Goal: Navigation & Orientation: Locate item on page

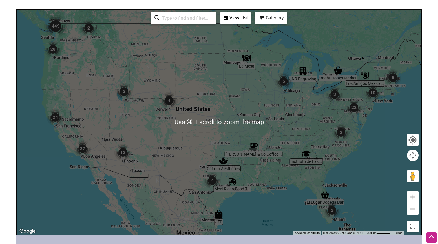
scroll to position [122, 0]
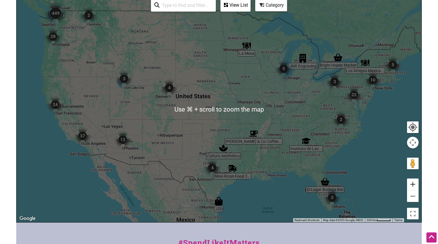
click at [414, 182] on button "Zoom in" at bounding box center [413, 185] width 12 height 12
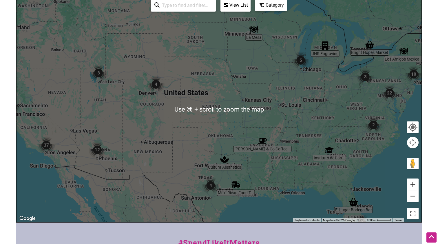
click at [414, 182] on button "Zoom in" at bounding box center [413, 185] width 12 height 12
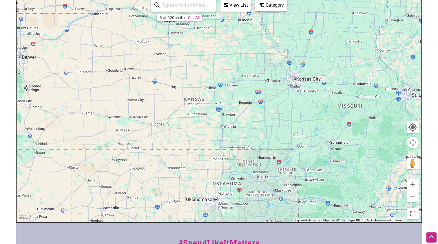
drag, startPoint x: 206, startPoint y: 148, endPoint x: 393, endPoint y: 144, distance: 186.7
click at [392, 145] on div at bounding box center [219, 110] width 405 height 226
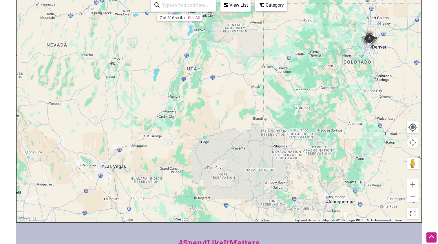
drag, startPoint x: 199, startPoint y: 101, endPoint x: 355, endPoint y: 79, distance: 157.9
click at [354, 79] on div at bounding box center [219, 110] width 405 height 226
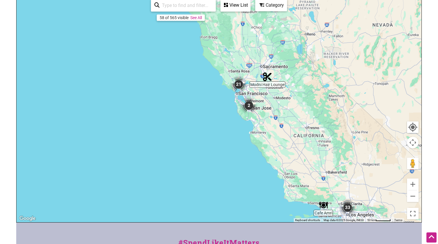
drag, startPoint x: 295, startPoint y: 64, endPoint x: 294, endPoint y: 97, distance: 32.8
click at [294, 97] on div at bounding box center [219, 110] width 405 height 226
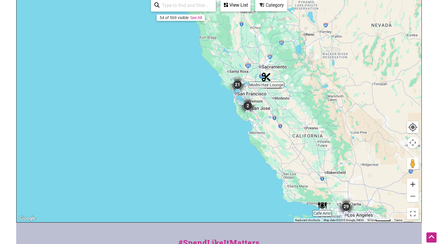
click at [413, 184] on button "Zoom in" at bounding box center [413, 185] width 12 height 12
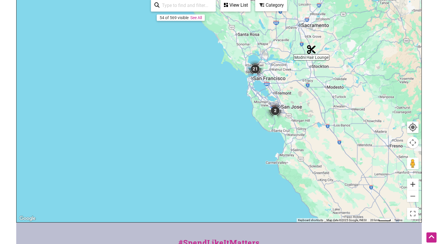
click at [413, 184] on button "Zoom in" at bounding box center [413, 185] width 12 height 12
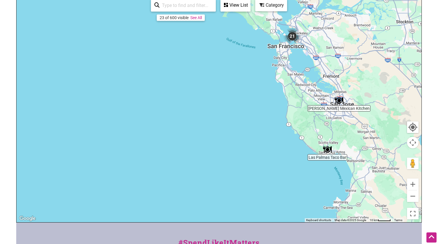
drag, startPoint x: 366, startPoint y: 122, endPoint x: 326, endPoint y: 201, distance: 88.0
click at [326, 201] on div at bounding box center [219, 110] width 405 height 226
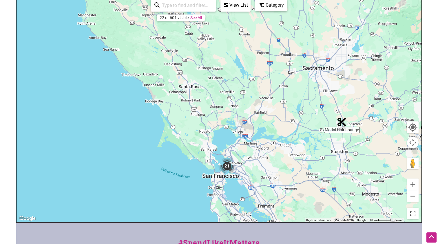
drag, startPoint x: 312, startPoint y: 150, endPoint x: 306, endPoint y: 154, distance: 7.2
click at [306, 154] on div at bounding box center [219, 110] width 405 height 226
click at [413, 183] on button "Zoom in" at bounding box center [413, 185] width 12 height 12
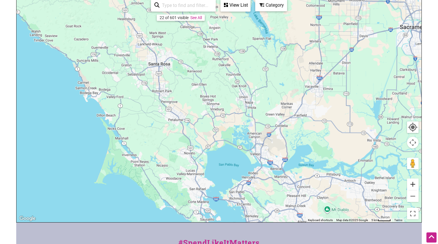
click at [413, 183] on button "Zoom in" at bounding box center [413, 185] width 12 height 12
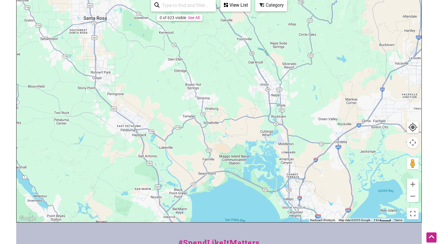
drag, startPoint x: 374, startPoint y: 125, endPoint x: 306, endPoint y: 142, distance: 70.4
click at [306, 142] on div at bounding box center [219, 110] width 405 height 226
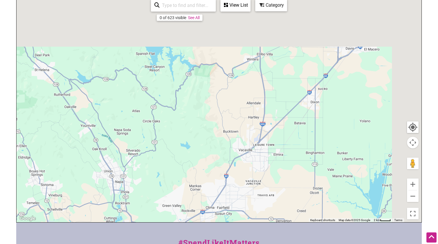
drag, startPoint x: 333, startPoint y: 124, endPoint x: 233, endPoint y: 216, distance: 136.0
click at [233, 216] on div at bounding box center [219, 110] width 405 height 226
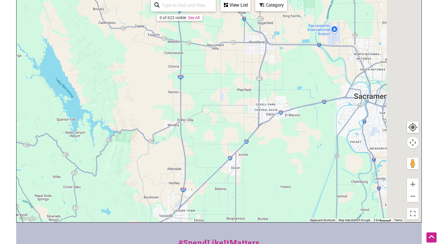
drag, startPoint x: 301, startPoint y: 153, endPoint x: 244, endPoint y: 189, distance: 67.5
click at [244, 189] on div at bounding box center [219, 110] width 405 height 226
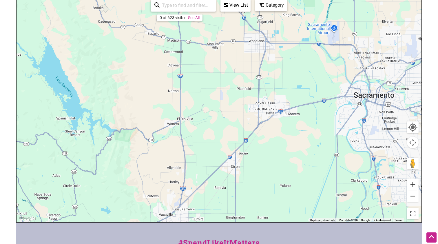
click at [416, 186] on button "Zoom in" at bounding box center [413, 185] width 12 height 12
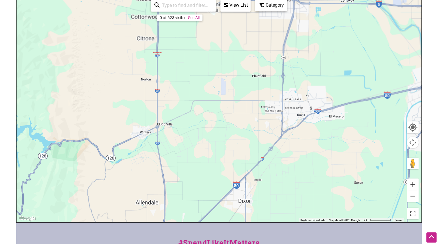
click at [416, 186] on button "Zoom in" at bounding box center [413, 185] width 12 height 12
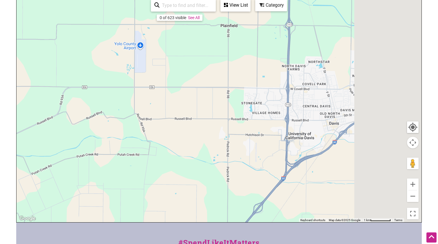
drag, startPoint x: 383, startPoint y: 163, endPoint x: 263, endPoint y: 167, distance: 120.7
click at [263, 167] on div at bounding box center [219, 110] width 405 height 226
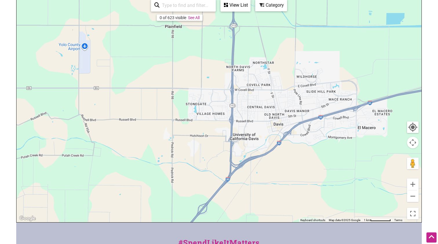
drag, startPoint x: 240, startPoint y: 172, endPoint x: 217, endPoint y: 167, distance: 23.4
click at [217, 167] on div at bounding box center [219, 110] width 405 height 226
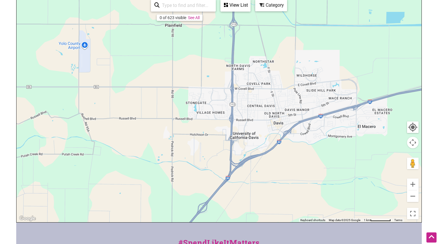
drag, startPoint x: 290, startPoint y: 123, endPoint x: 273, endPoint y: 123, distance: 17.1
click at [273, 123] on div at bounding box center [219, 110] width 405 height 226
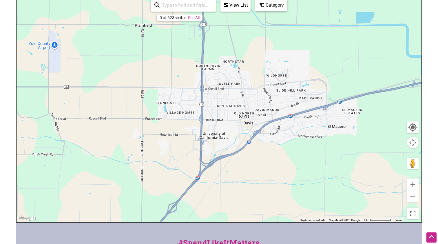
drag, startPoint x: 391, startPoint y: 205, endPoint x: 328, endPoint y: 201, distance: 62.7
click at [328, 201] on div at bounding box center [219, 110] width 405 height 226
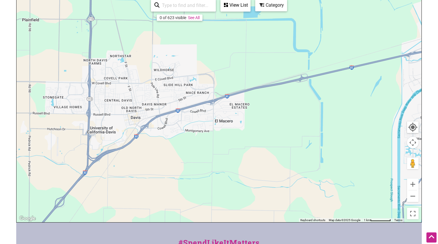
drag, startPoint x: 344, startPoint y: 128, endPoint x: 289, endPoint y: 142, distance: 56.0
click at [289, 142] on div at bounding box center [219, 110] width 405 height 226
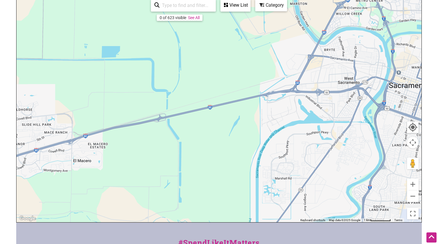
drag, startPoint x: 333, startPoint y: 130, endPoint x: 254, endPoint y: 130, distance: 78.6
click at [254, 130] on div at bounding box center [219, 110] width 405 height 226
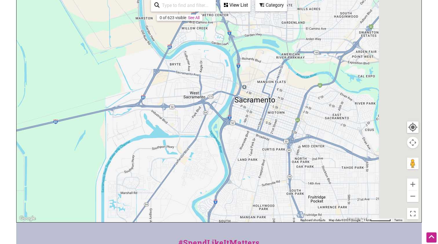
drag, startPoint x: 298, startPoint y: 128, endPoint x: 237, endPoint y: 145, distance: 64.0
click at [237, 146] on div at bounding box center [219, 110] width 405 height 226
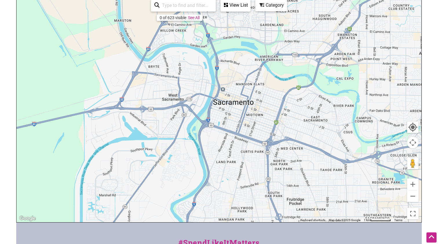
drag, startPoint x: 237, startPoint y: 145, endPoint x: 209, endPoint y: 141, distance: 27.6
click at [209, 141] on div at bounding box center [219, 110] width 405 height 226
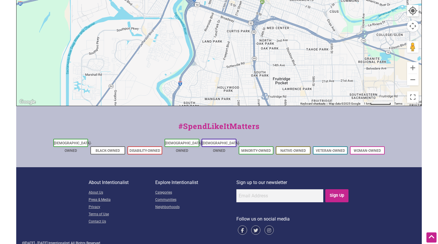
scroll to position [237, 0]
